Goal: Information Seeking & Learning: Learn about a topic

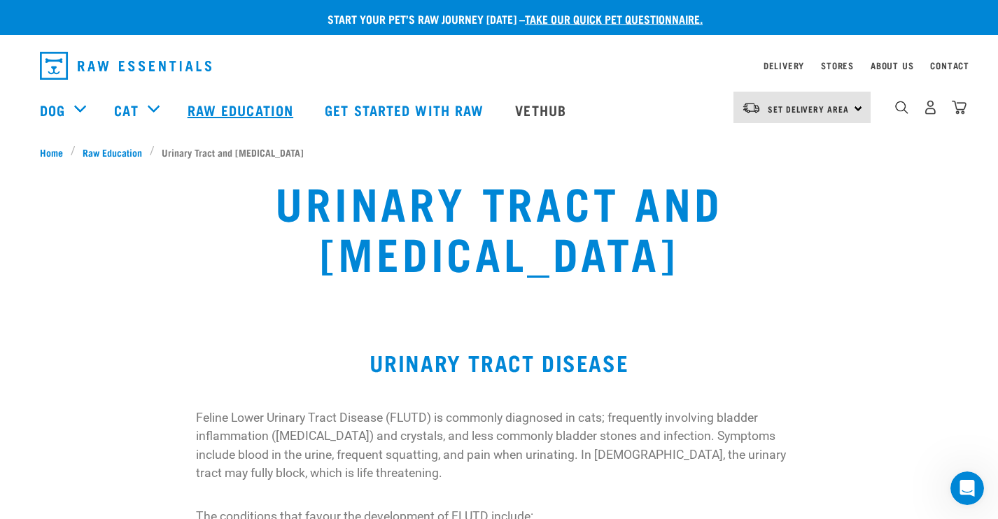
click at [255, 99] on link "Raw Education" at bounding box center [242, 110] width 137 height 56
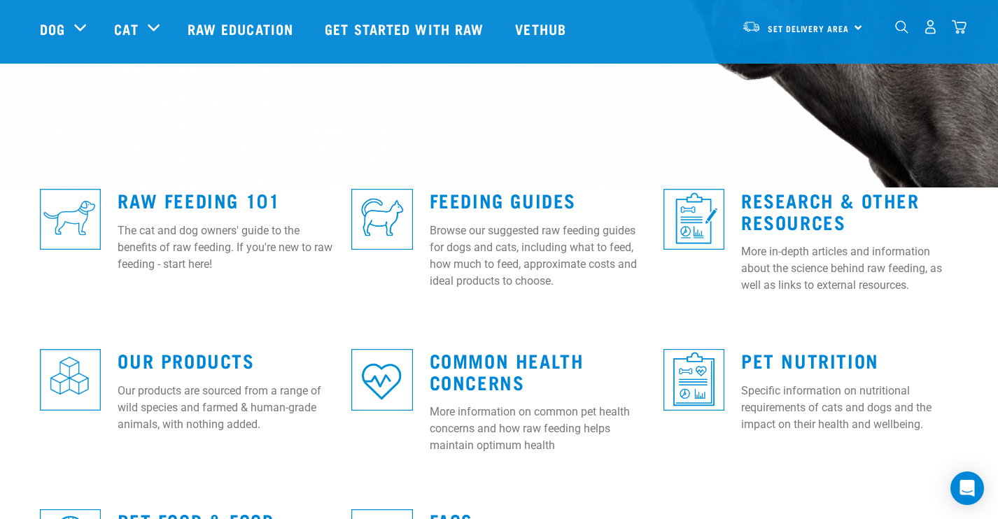
scroll to position [288, 0]
click at [129, 181] on div "Raw Feeding 101 The cat and dog owners' guide to the benefits of raw feeding. I…" at bounding box center [226, 228] width 234 height 114
click at [172, 199] on link "Raw Feeding 101" at bounding box center [199, 200] width 162 height 10
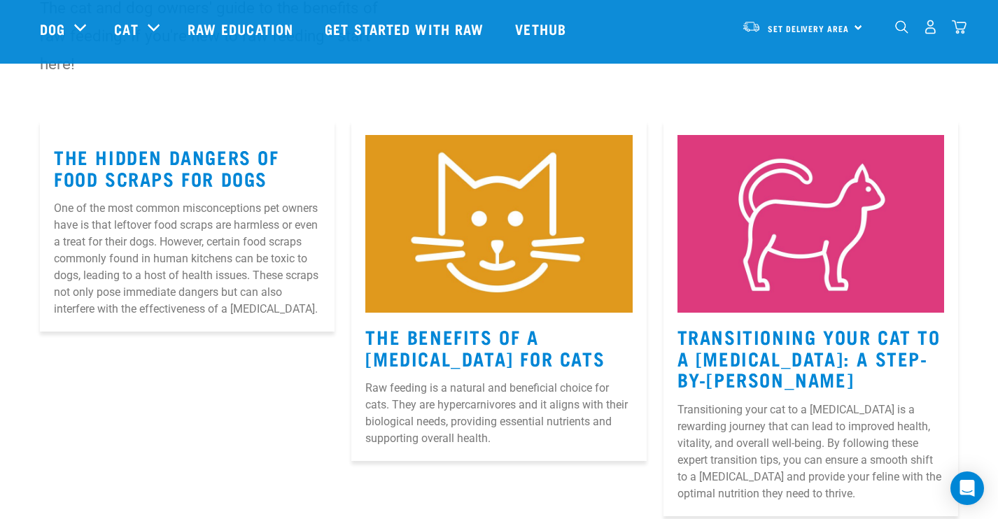
scroll to position [152, 0]
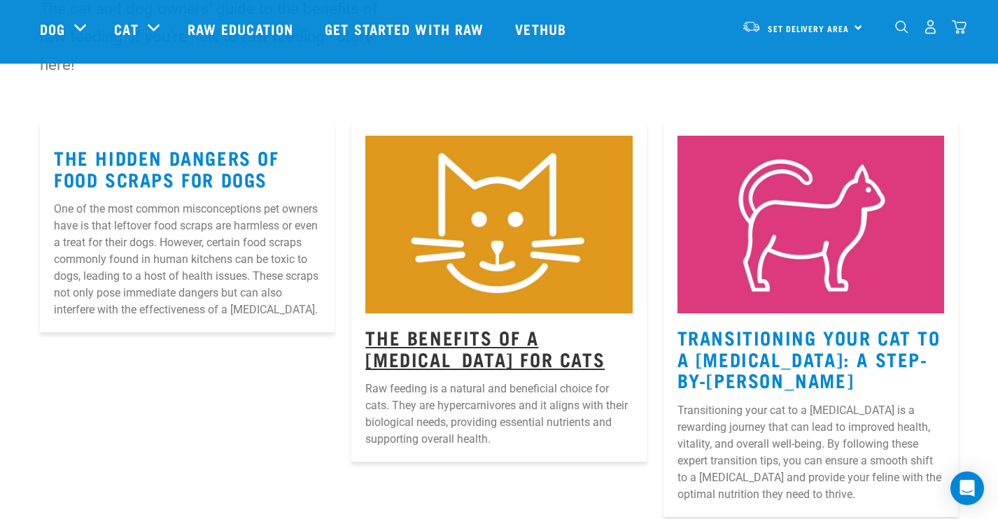
click at [451, 349] on link "The Benefits Of A Raw Diet For Cats" at bounding box center [484, 348] width 239 height 32
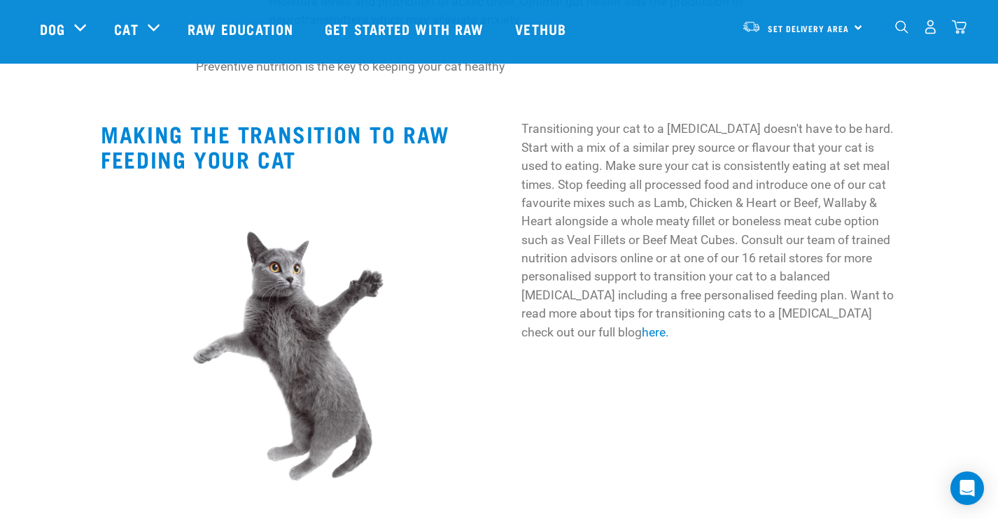
scroll to position [1730, 0]
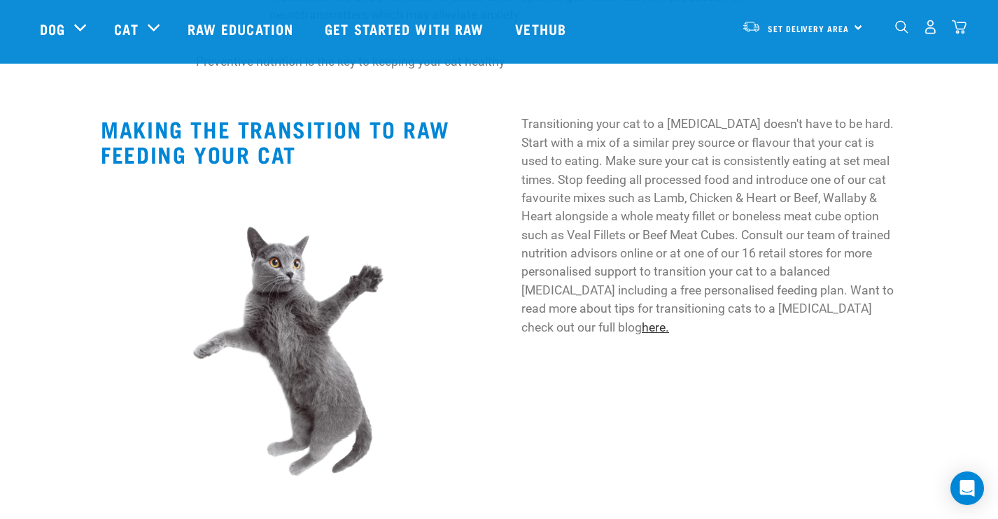
click at [669, 320] on link "here." at bounding box center [655, 327] width 27 height 14
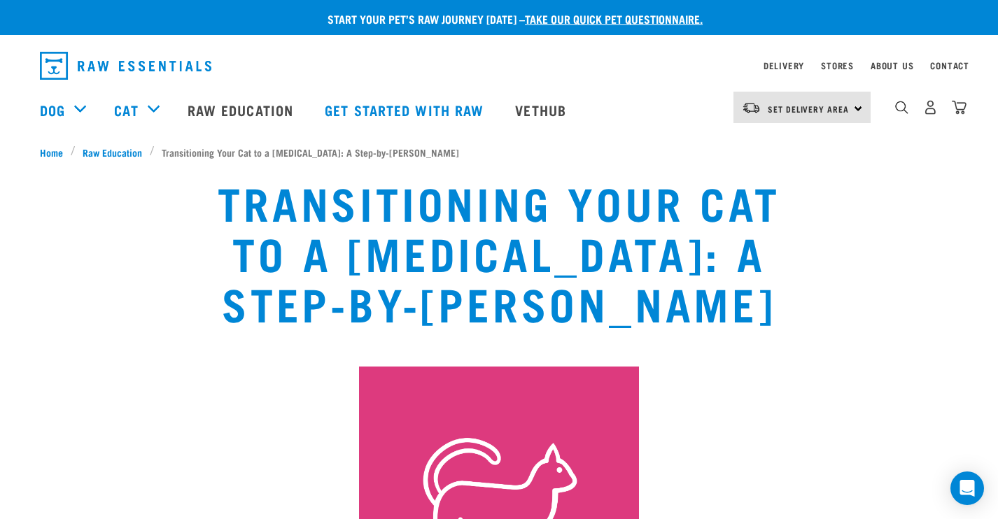
click at [779, 58] on div "Delivery" at bounding box center [783, 65] width 41 height 17
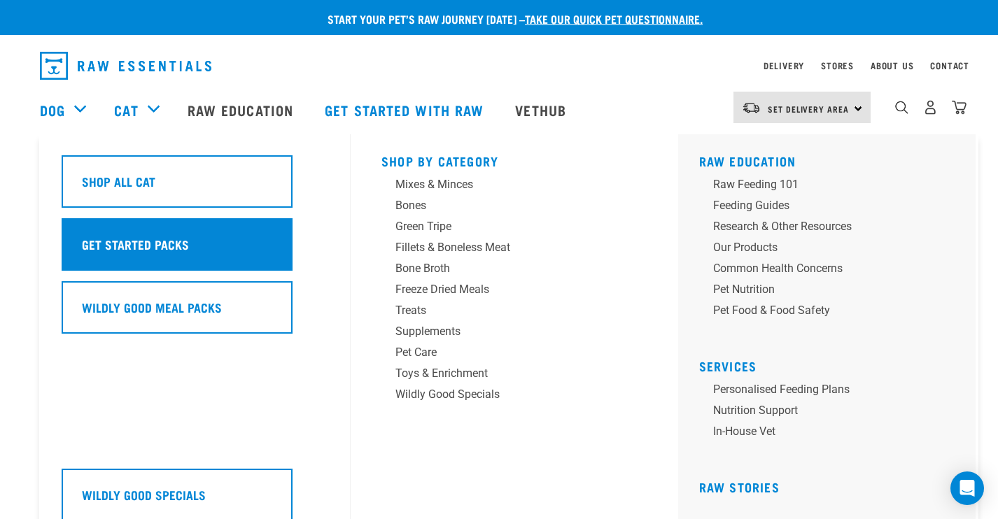
click at [173, 243] on div "Get Started Packs" at bounding box center [177, 244] width 231 height 52
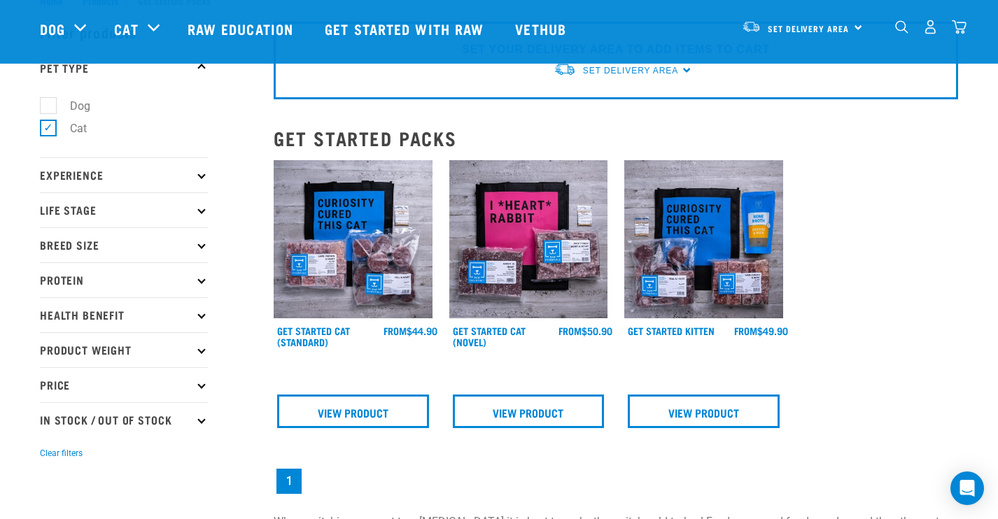
scroll to position [52, 0]
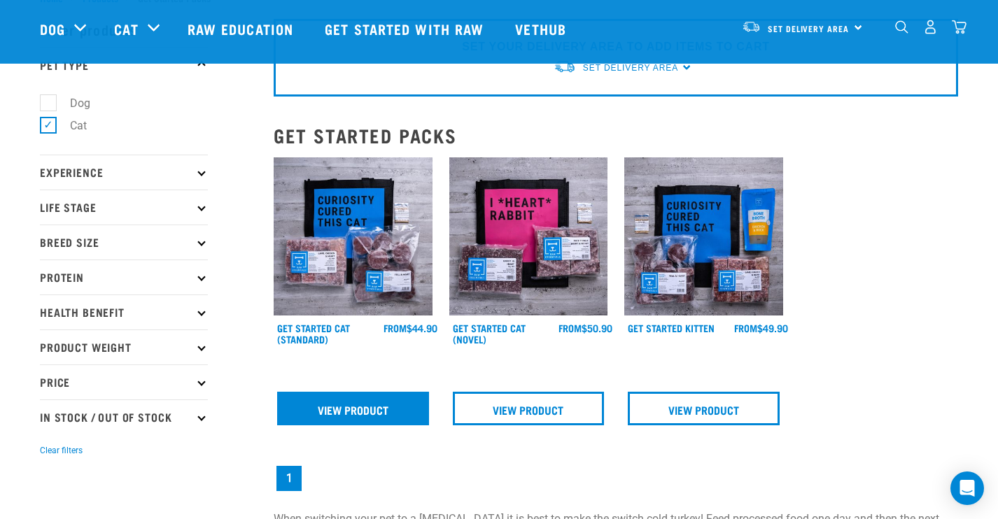
click at [374, 398] on link "View Product" at bounding box center [353, 409] width 152 height 34
click at [348, 407] on link "View Product" at bounding box center [353, 409] width 152 height 34
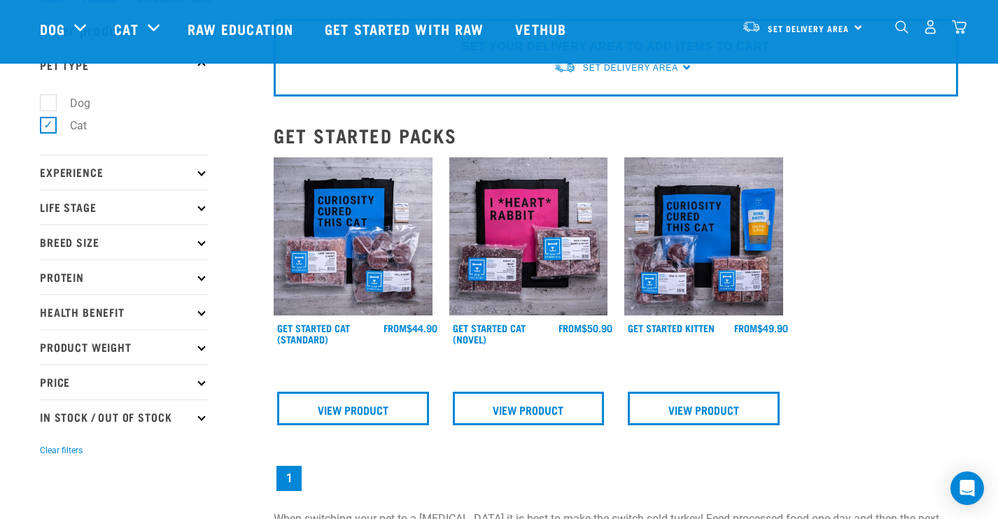
click at [341, 276] on img at bounding box center [353, 236] width 159 height 159
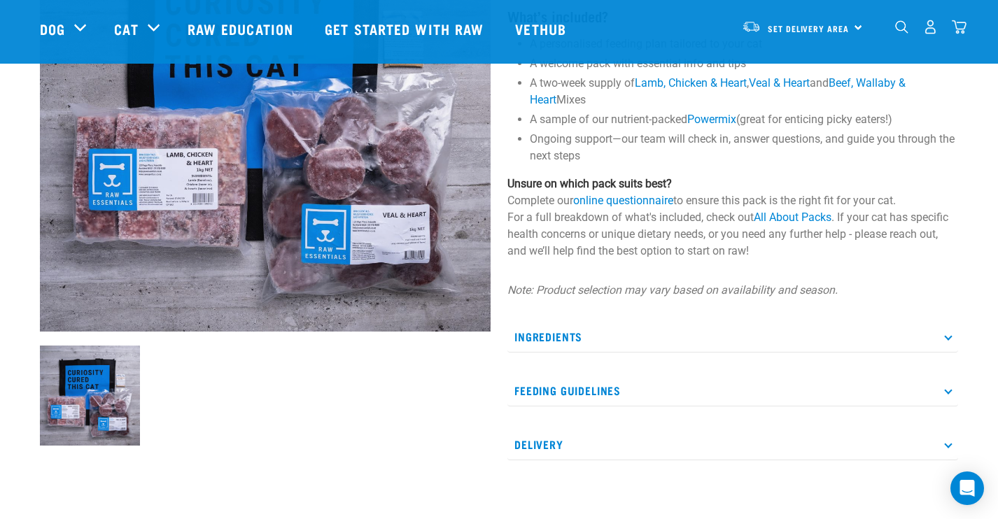
scroll to position [251, 0]
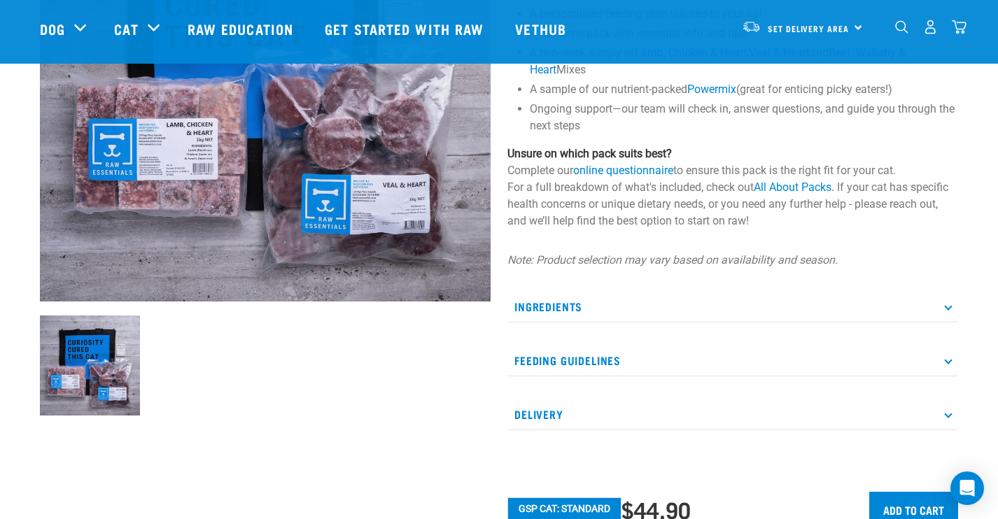
click at [944, 308] on p "Ingredients" at bounding box center [732, 306] width 451 height 31
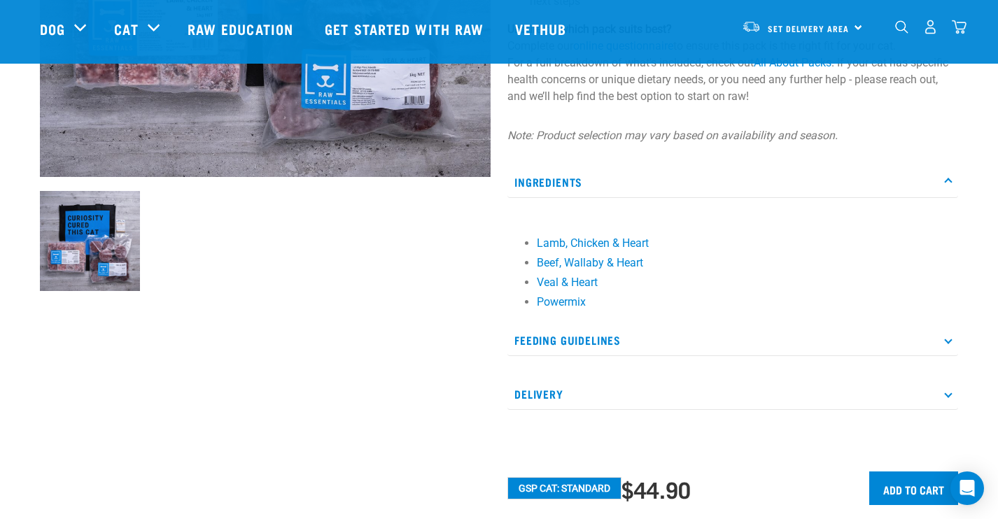
scroll to position [401, 0]
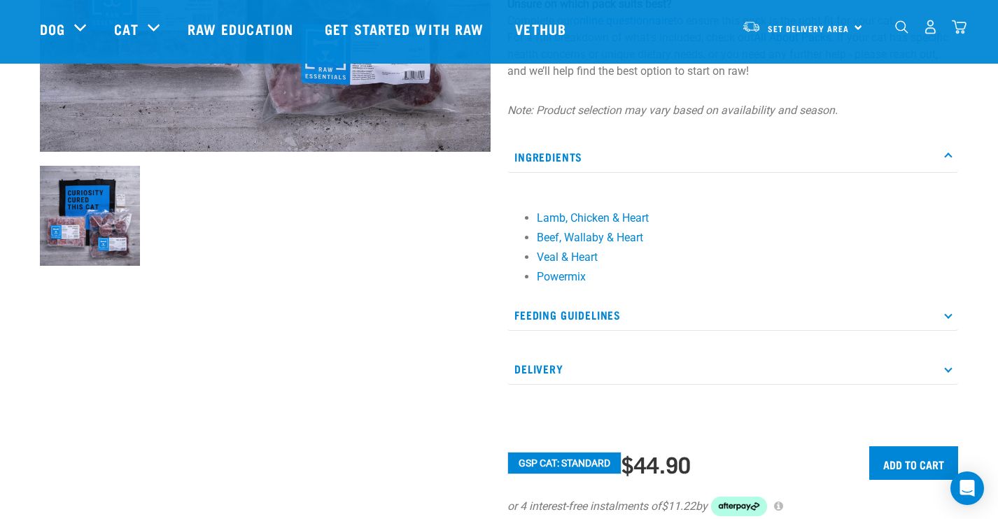
click at [947, 314] on icon at bounding box center [948, 315] width 8 height 8
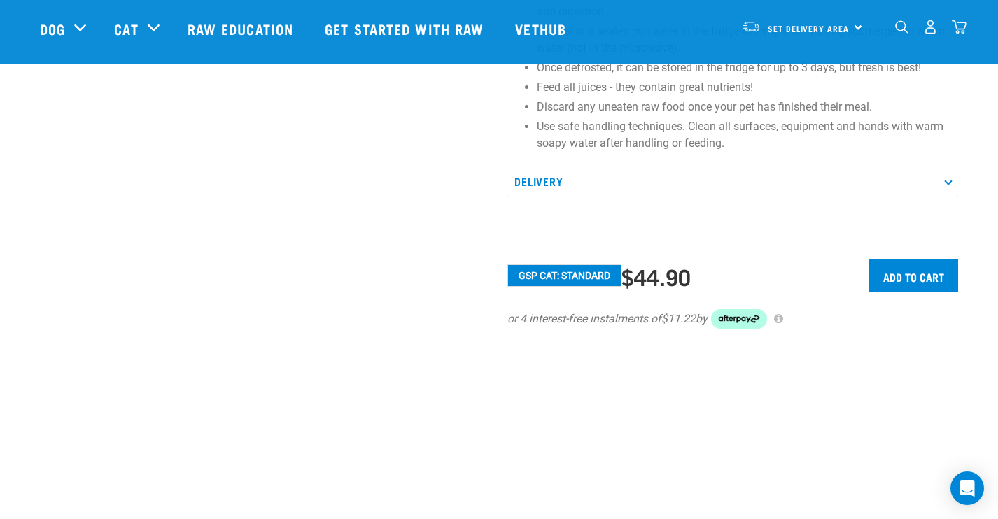
scroll to position [854, 0]
click at [952, 175] on p "Delivery" at bounding box center [732, 182] width 451 height 31
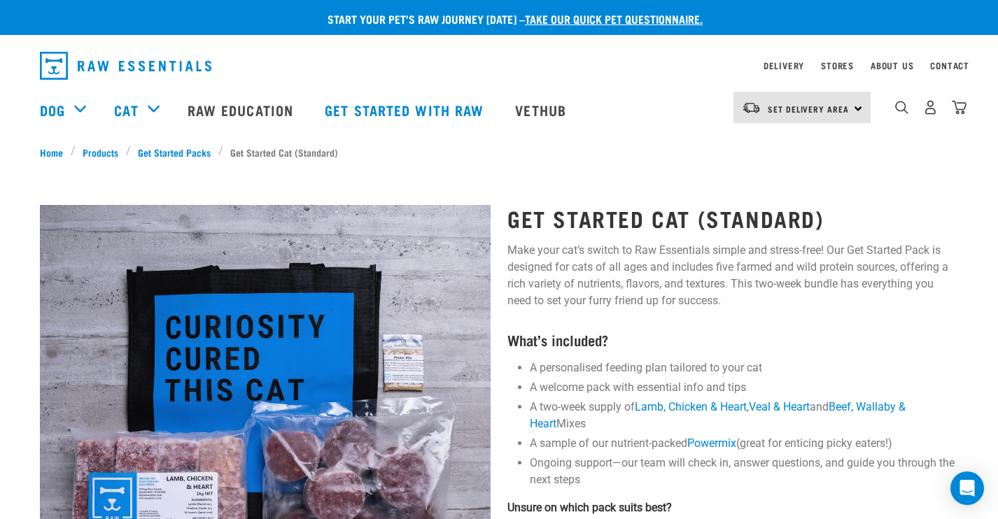
scroll to position [0, 0]
click at [852, 103] on div "Set Delivery Area North Island South Island" at bounding box center [801, 107] width 137 height 31
